Goal: Navigation & Orientation: Understand site structure

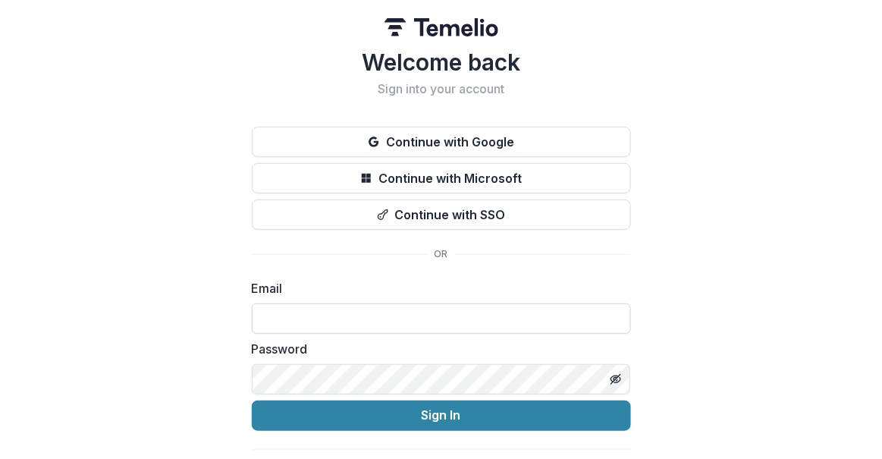
click at [353, 317] on input at bounding box center [441, 318] width 379 height 30
click at [0, 458] on com-1password-button at bounding box center [0, 459] width 0 height 0
type input "**********"
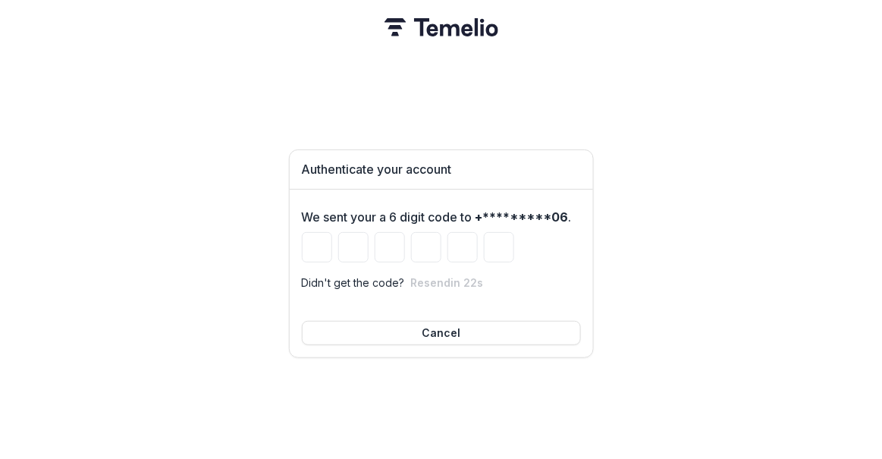
type input "*"
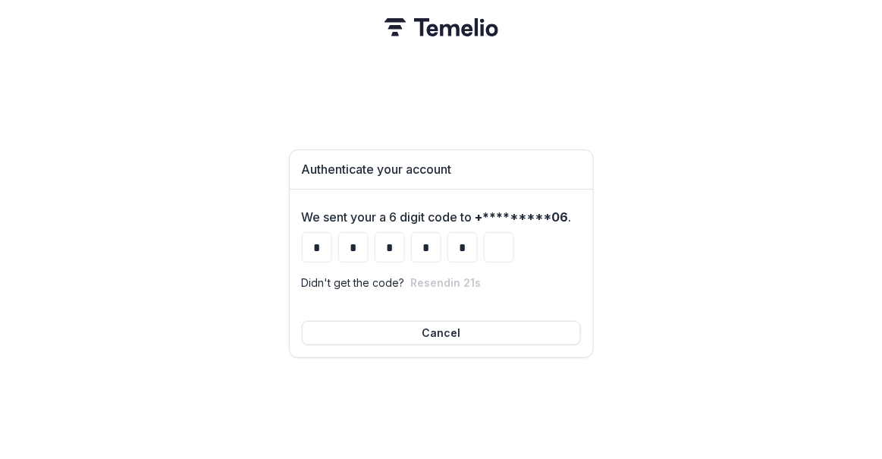
type input "*"
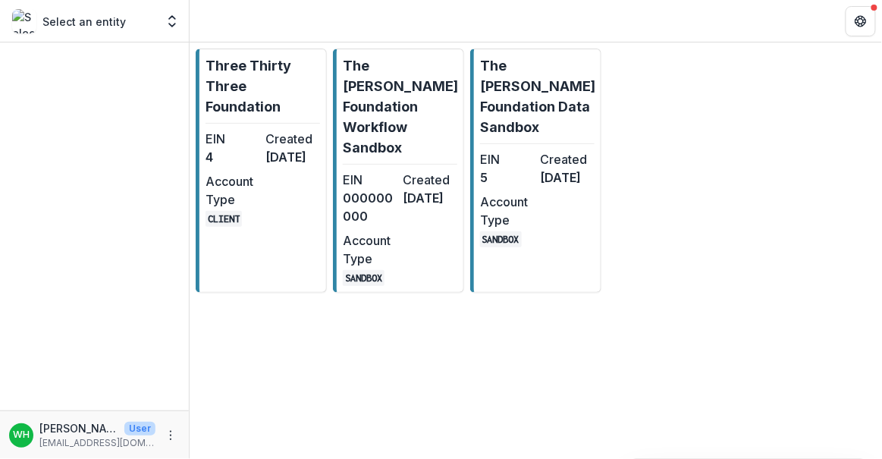
click at [746, 111] on div "Three Thirty Three Foundation EIN 4 Created [DATE] Account Type CLIENT The [PER…" at bounding box center [536, 170] width 693 height 256
click at [572, 117] on link "The [PERSON_NAME] Foundation Data Sandbox EIN 5 Created [DATE] Account Type SAN…" at bounding box center [535, 171] width 131 height 244
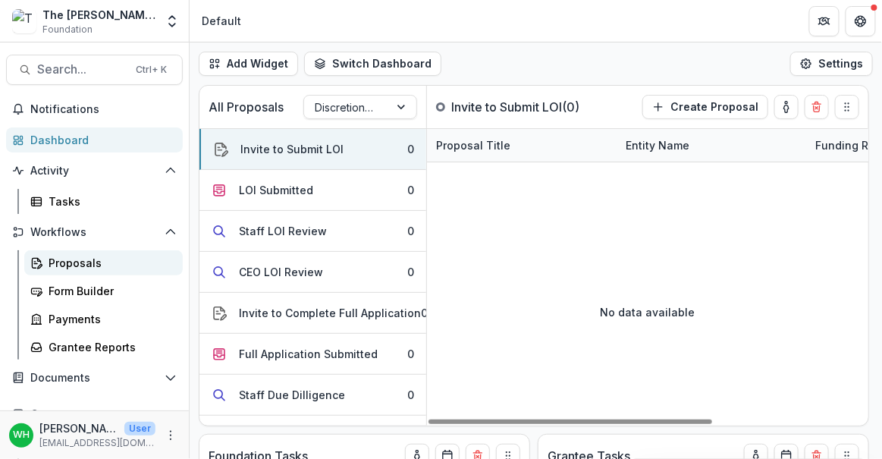
click at [81, 260] on div "Proposals" at bounding box center [110, 263] width 122 height 16
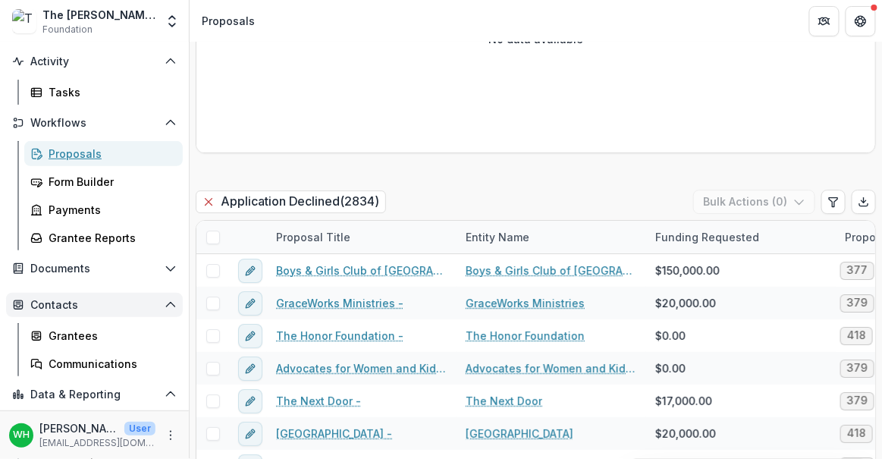
scroll to position [137, 0]
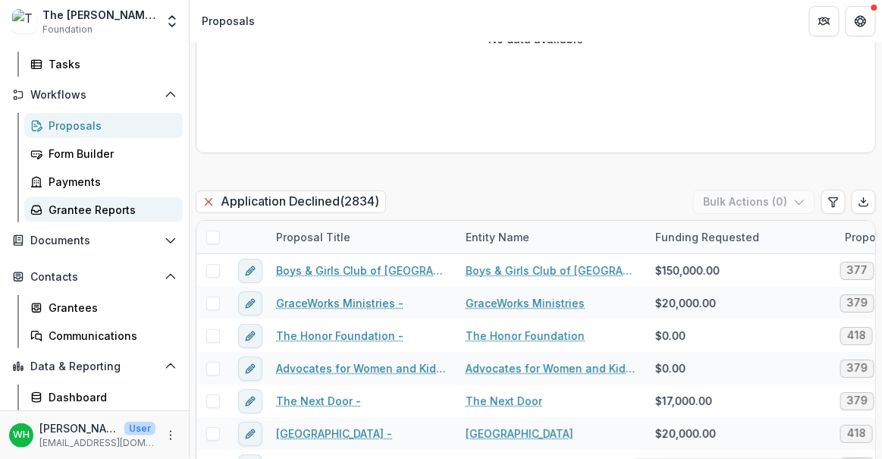
click at [85, 215] on div "Grantee Reports" at bounding box center [110, 210] width 122 height 16
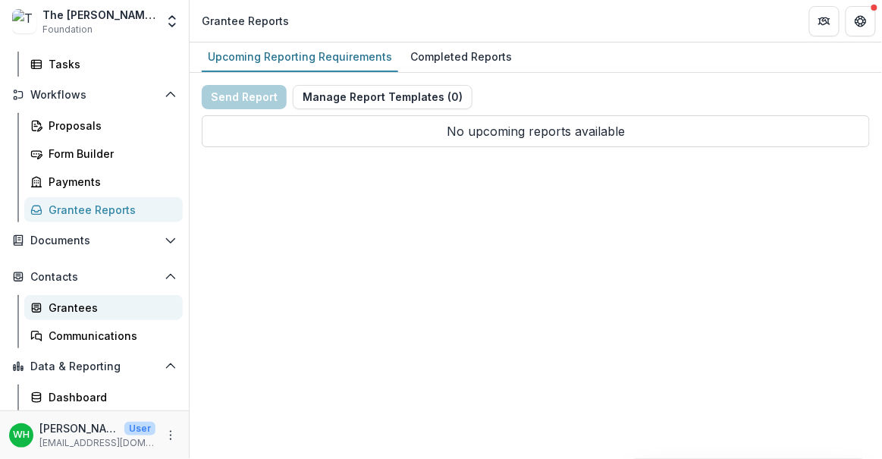
click at [85, 300] on div "Grantees" at bounding box center [110, 308] width 122 height 16
